Goal: Information Seeking & Learning: Find specific fact

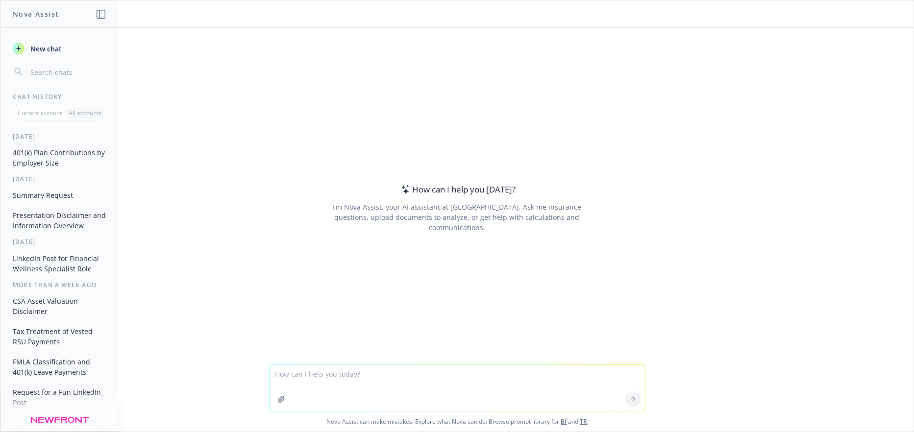
click at [280, 374] on textarea at bounding box center [457, 388] width 375 height 46
click at [272, 373] on textarea "Are hardship distributions for post secondary education" at bounding box center [457, 388] width 375 height 46
click at [459, 374] on textarea "For hardship distributions for post secondary education" at bounding box center [457, 388] width 375 height 46
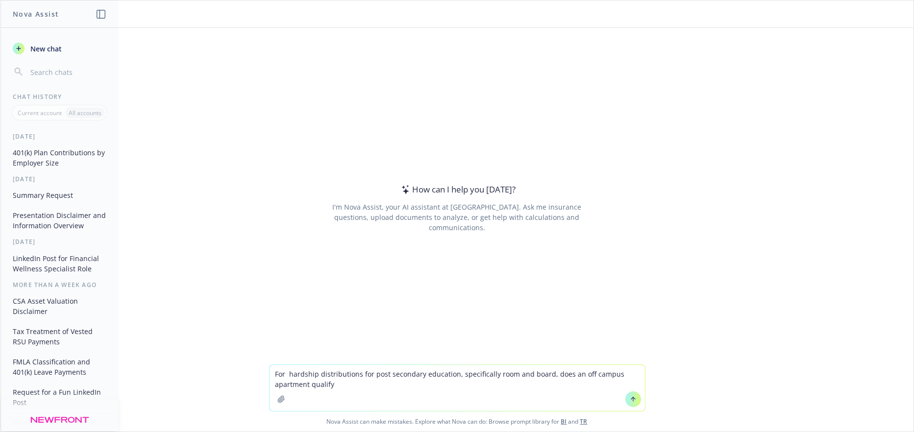
type textarea "For hardship distributions for post secondary education, specifically room and …"
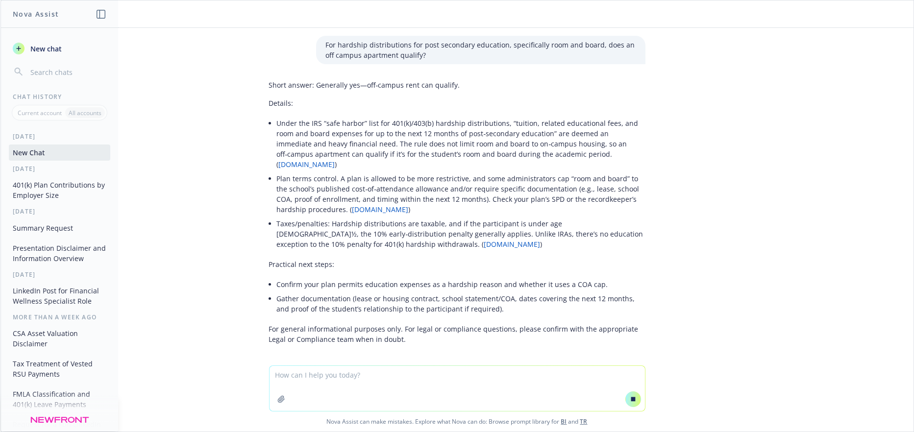
scroll to position [14, 0]
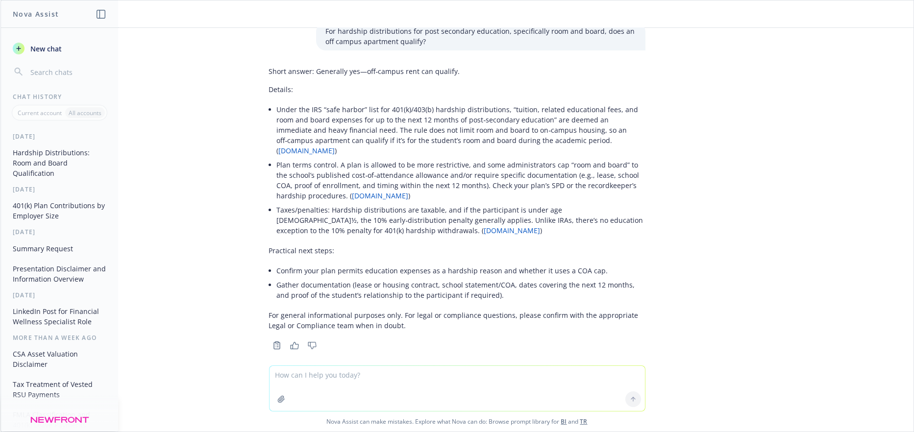
click at [335, 146] on link "[DOMAIN_NAME]" at bounding box center [307, 150] width 56 height 9
